Goal: Register for event/course: Sign up to attend an event or enroll in a course

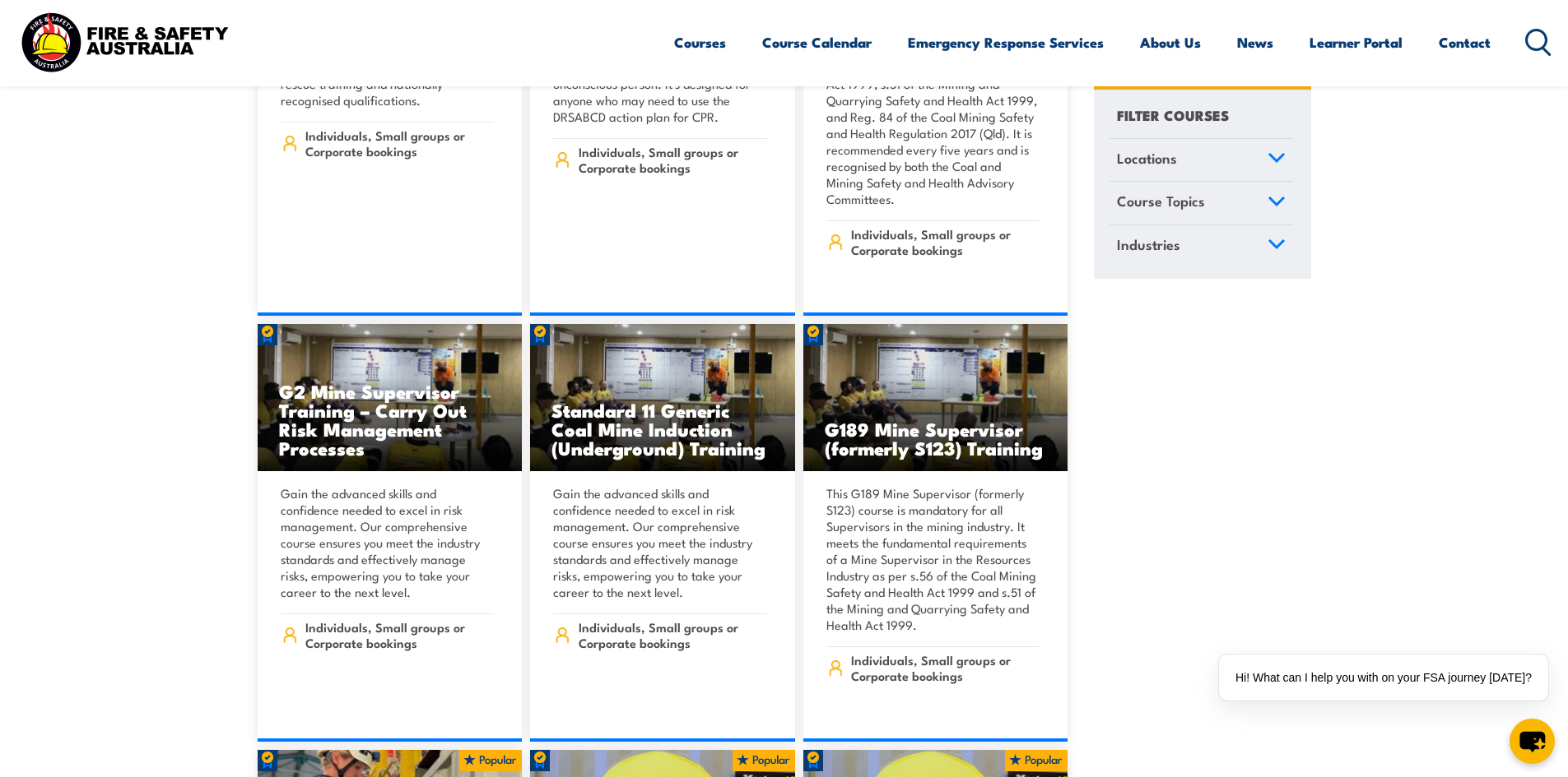
scroll to position [2742, 0]
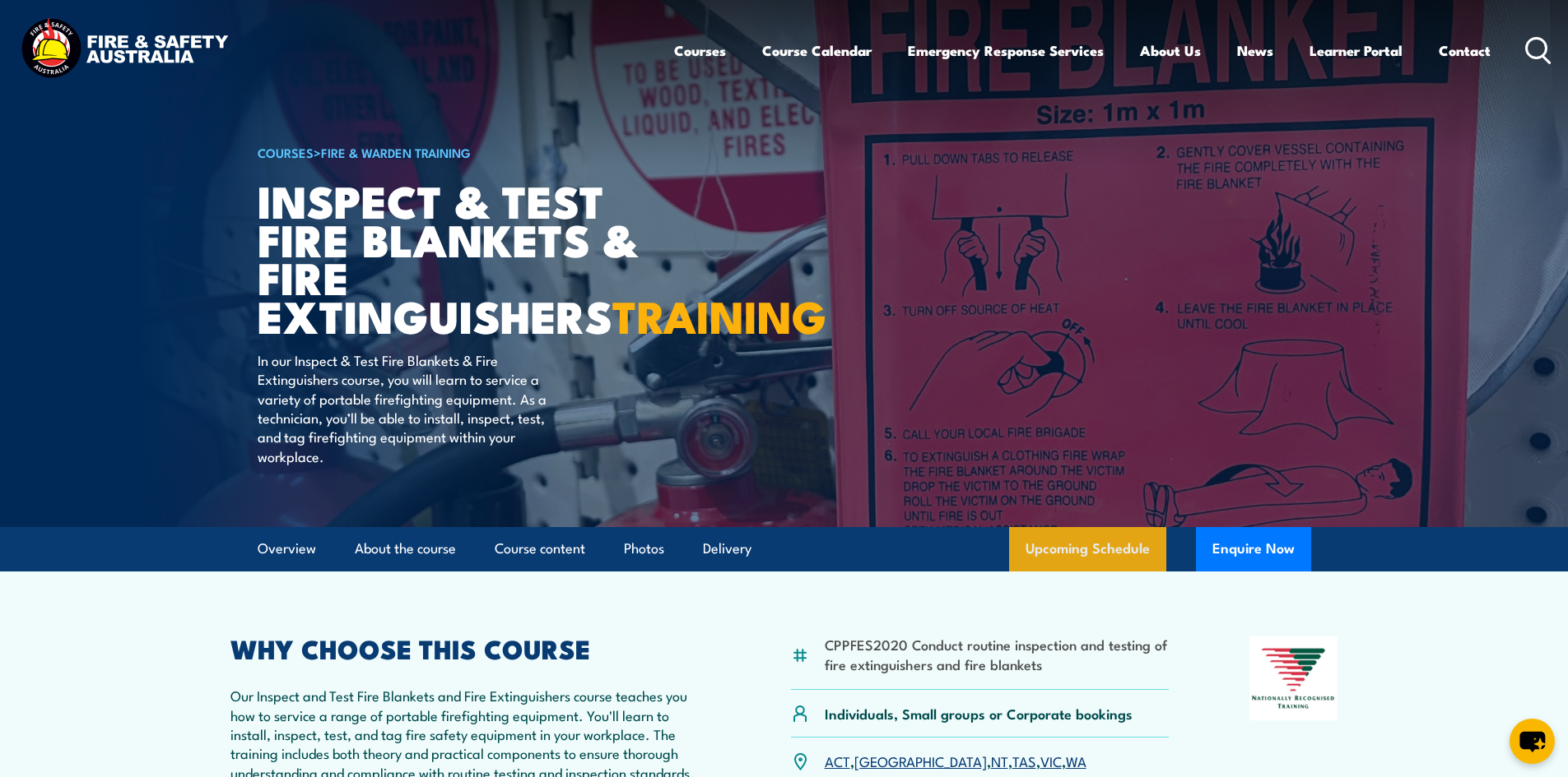
click at [1127, 572] on link "Upcoming Schedule" at bounding box center [1087, 549] width 158 height 44
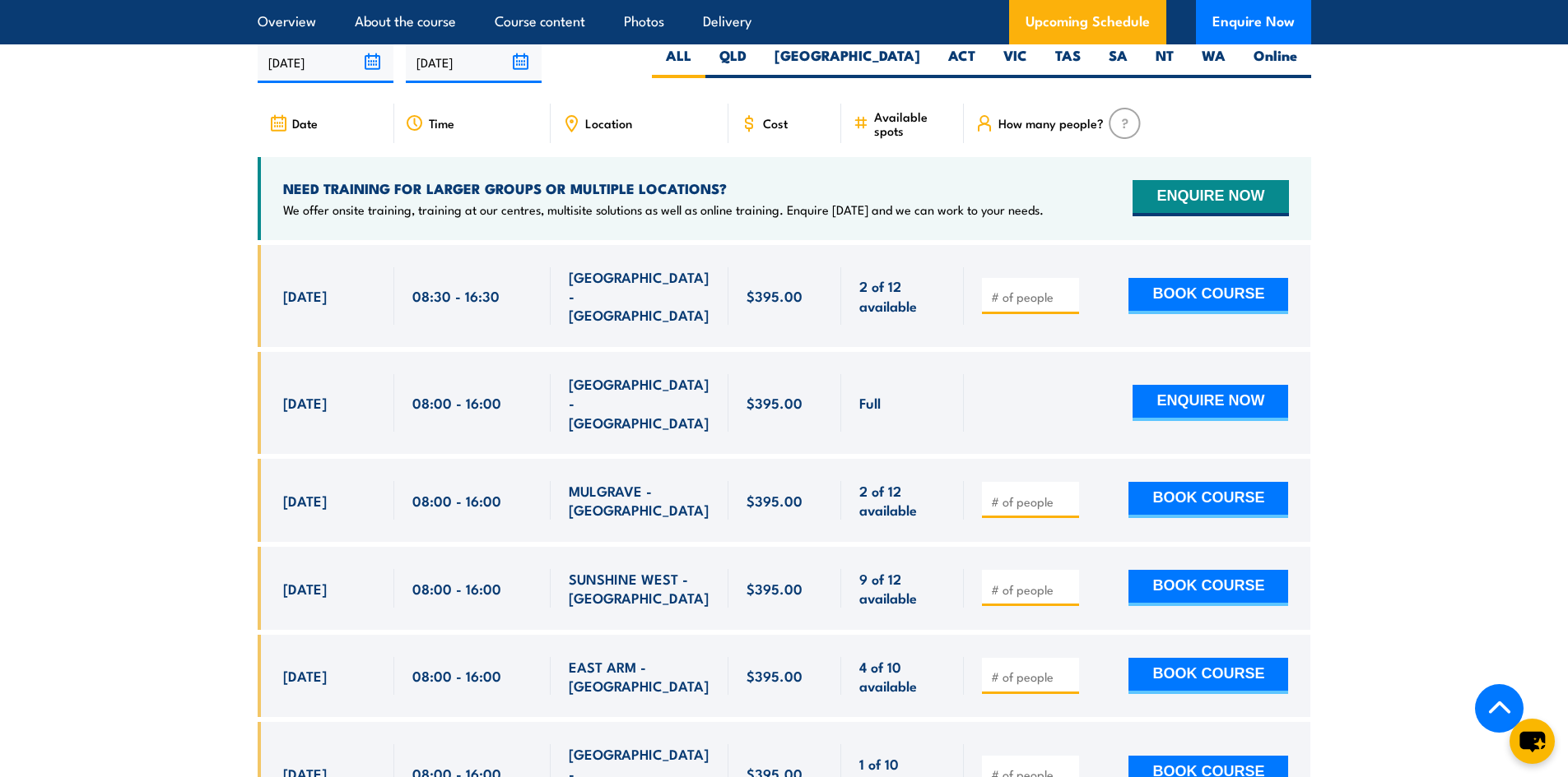
scroll to position [3055, 0]
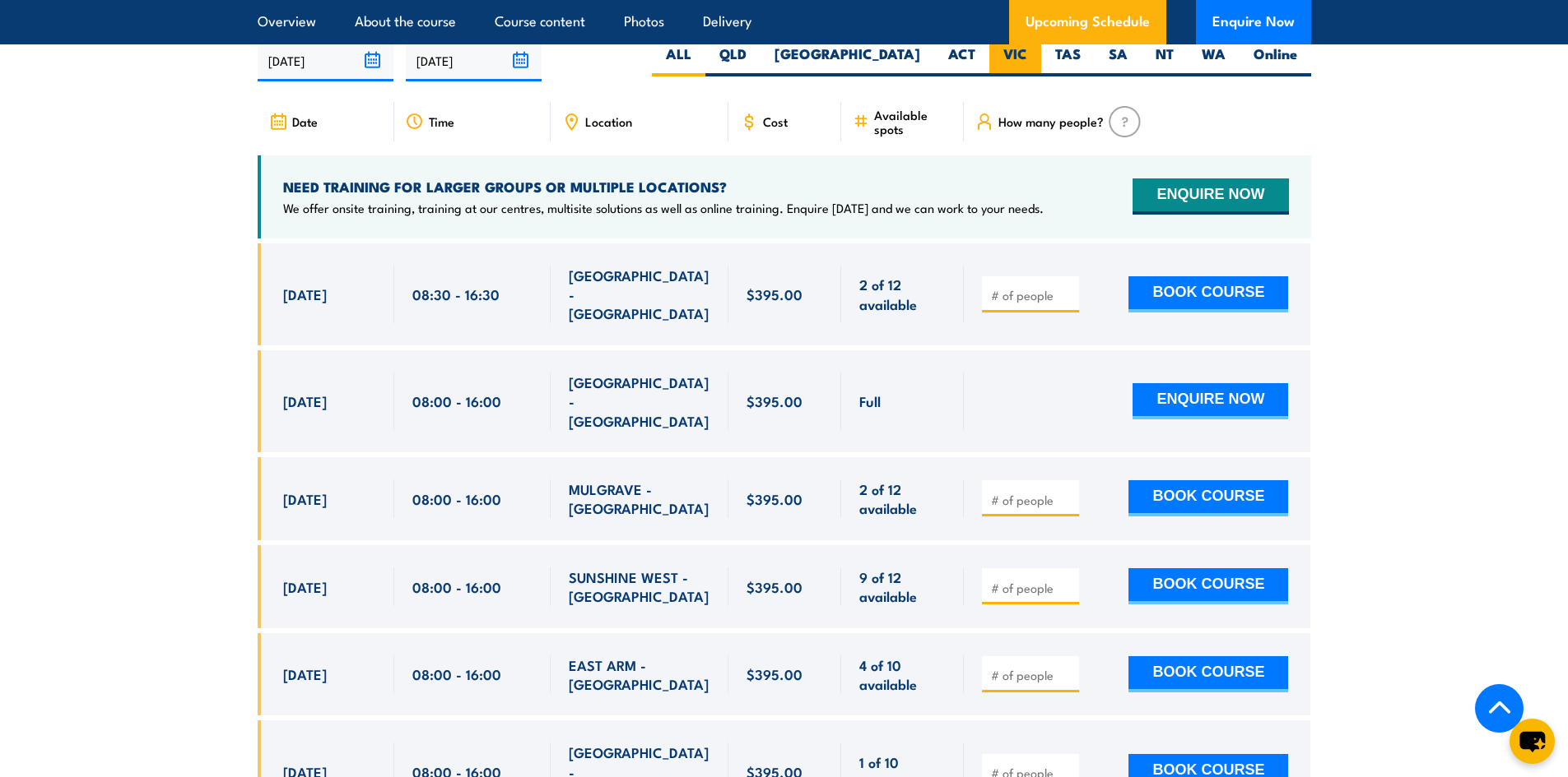
click at [1007, 77] on label "VIC" at bounding box center [1015, 60] width 52 height 32
click at [1027, 55] on input "VIC" at bounding box center [1033, 50] width 10 height 10
radio input "true"
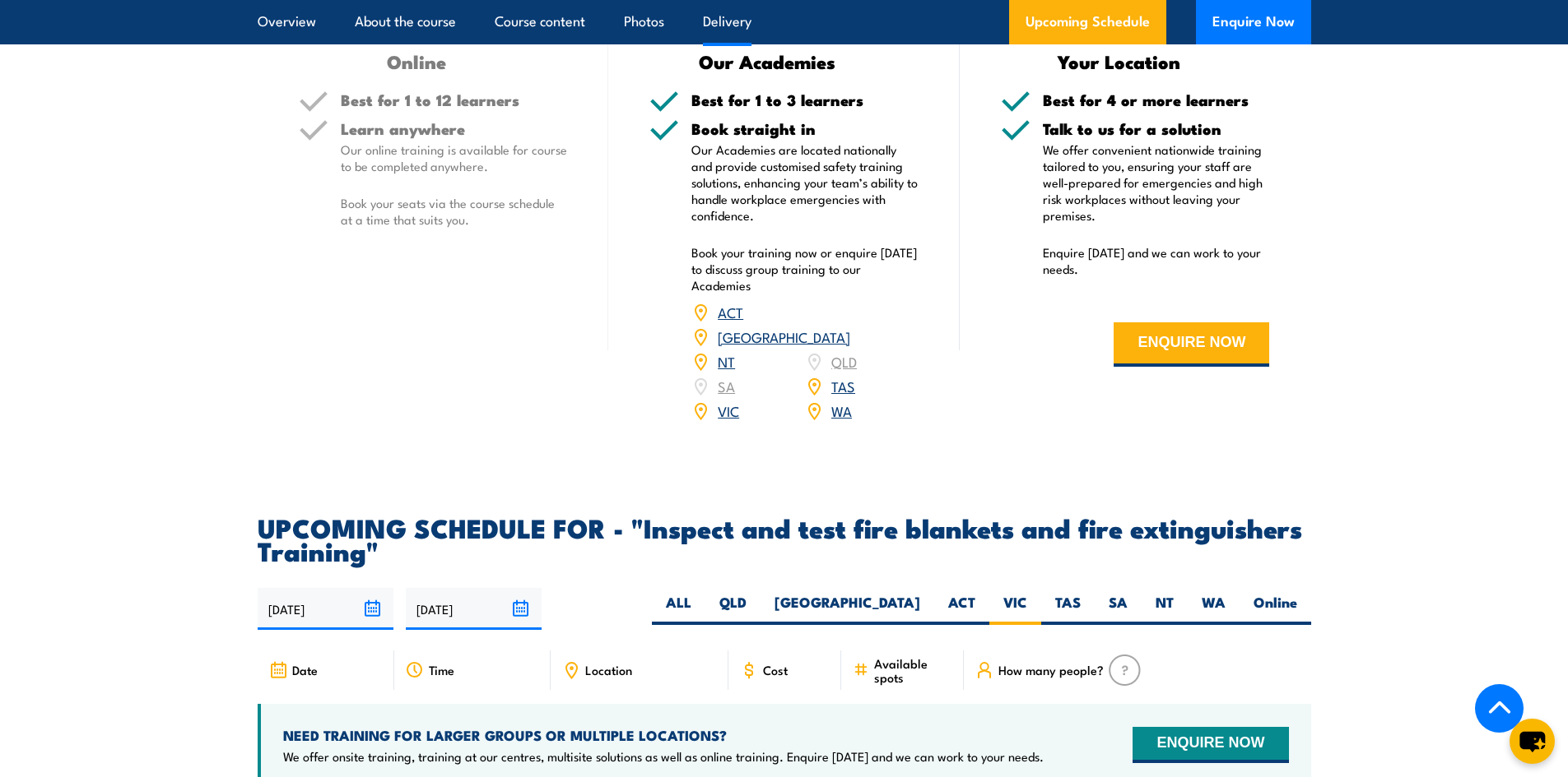
scroll to position [1958, 0]
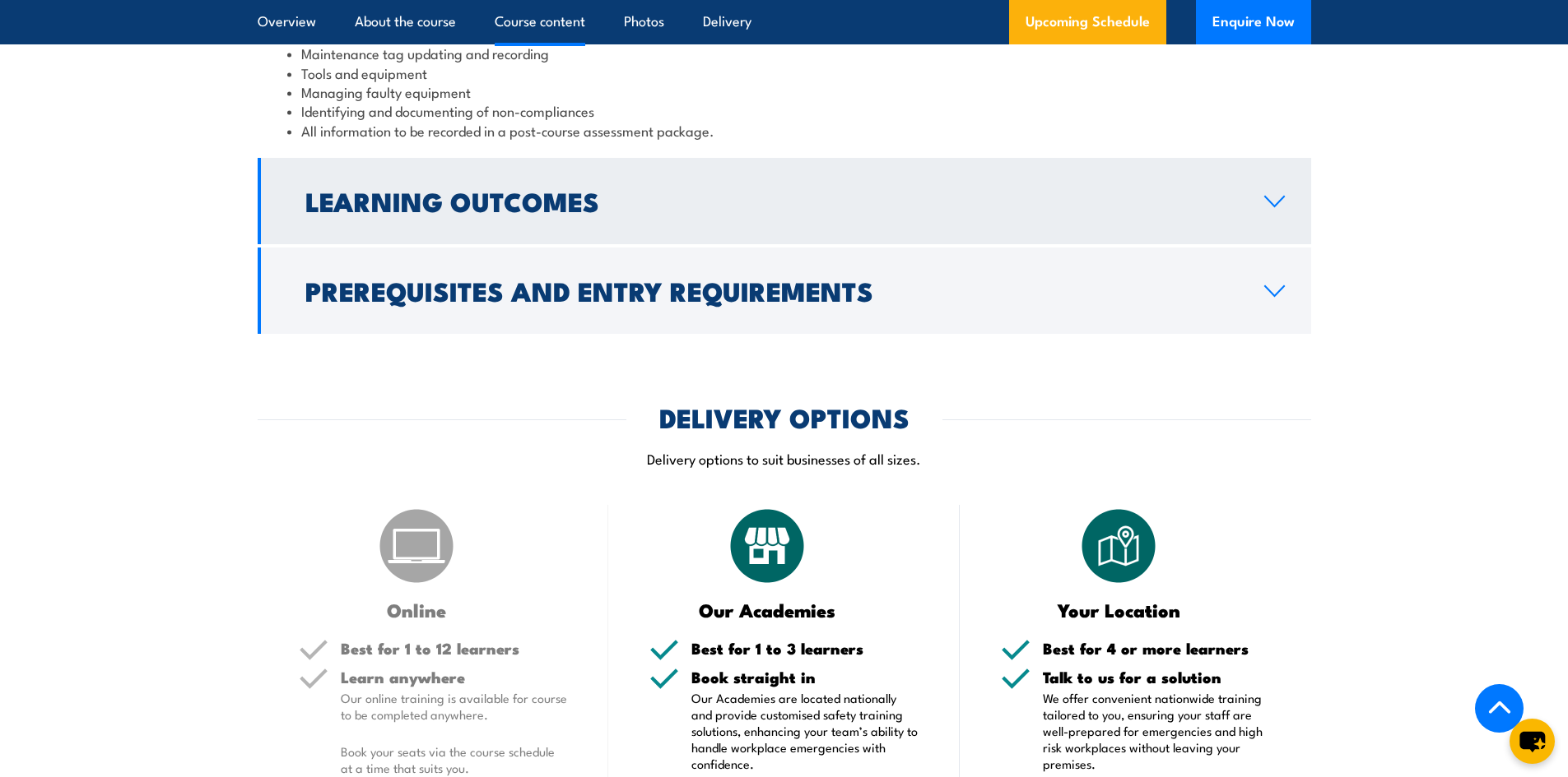
click at [1047, 212] on h2 "Learning Outcomes" at bounding box center [771, 200] width 932 height 23
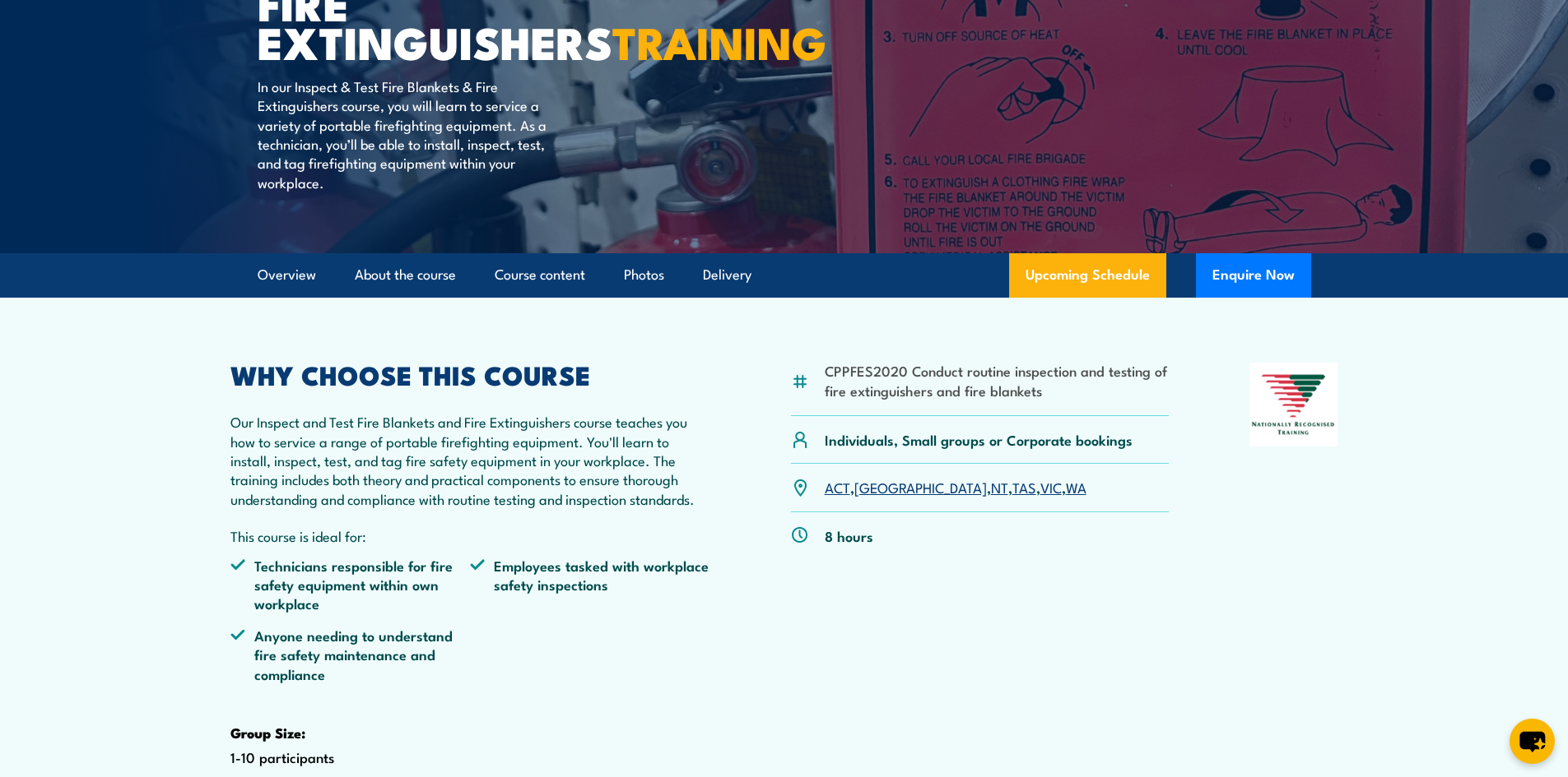
scroll to position [0, 0]
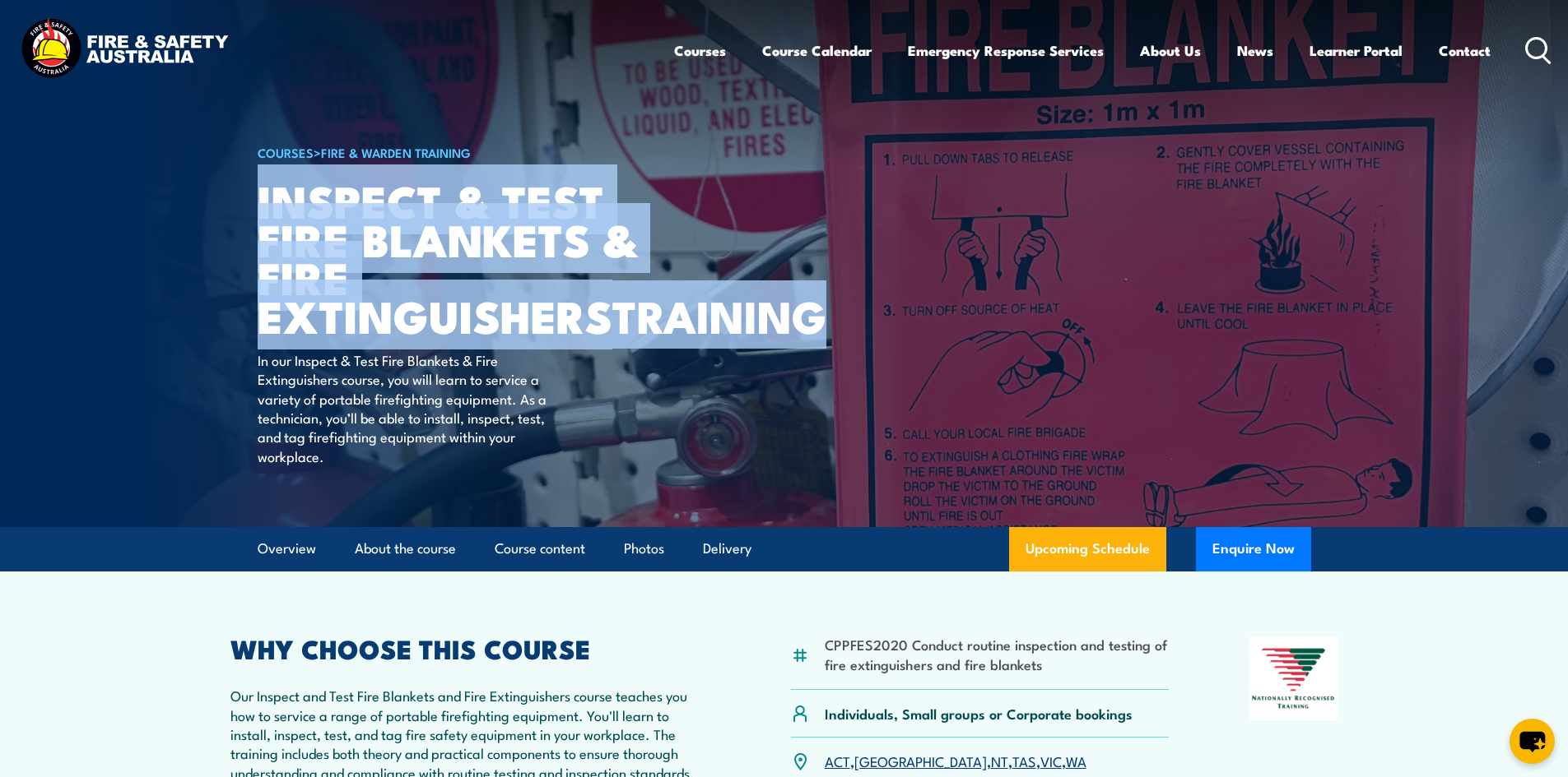
drag, startPoint x: 639, startPoint y: 344, endPoint x: 370, endPoint y: 319, distance: 270.2
click at [266, 231] on h1 "Inspect & Test Fire Blankets & Fire Extinguishers TRAINING" at bounding box center [461, 258] width 407 height 154
copy h1 "nspect & Test Fire Blankets & Fire Extinguishers TRAINING"
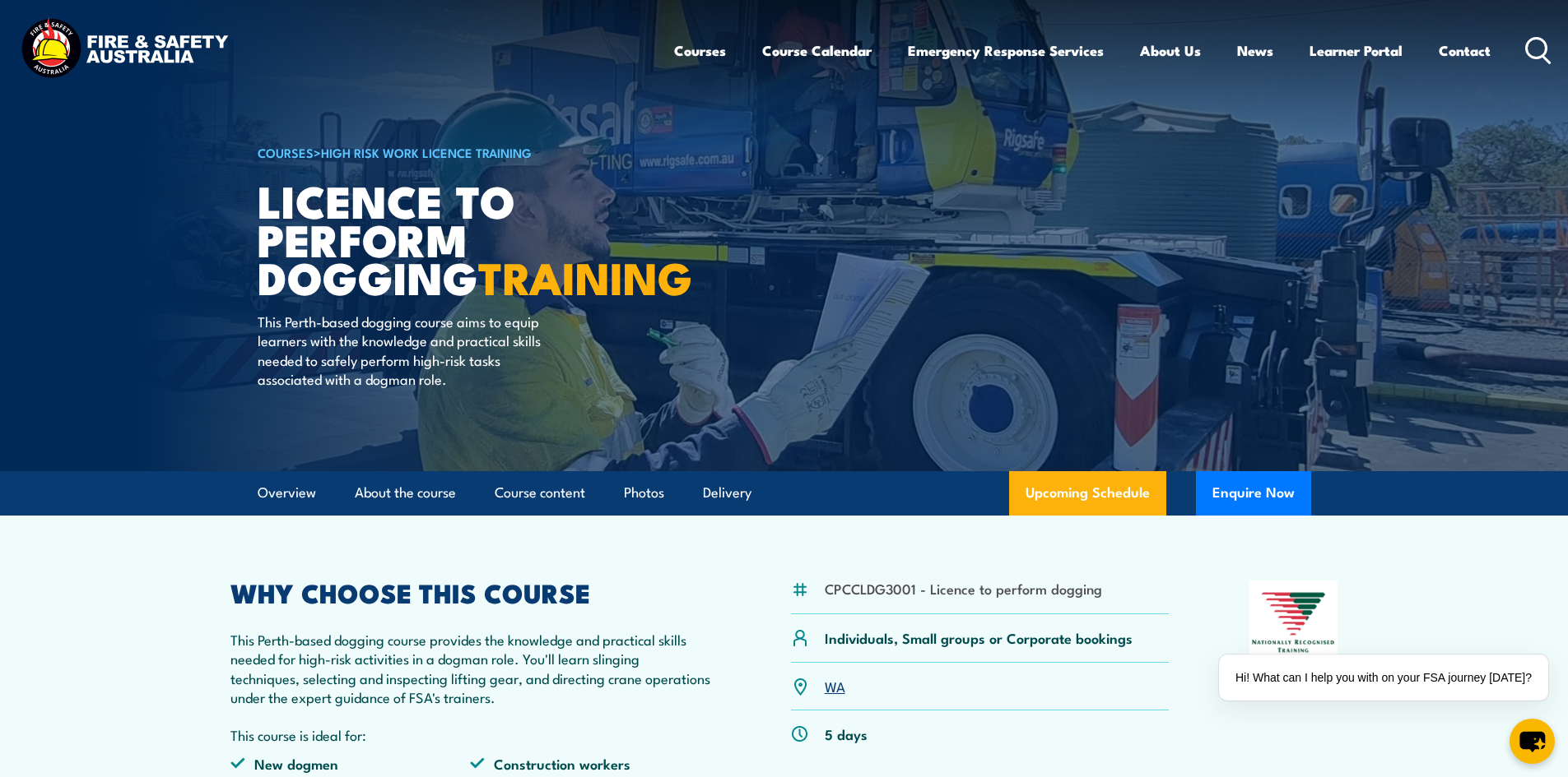
scroll to position [549, 0]
